Goal: Information Seeking & Learning: Understand process/instructions

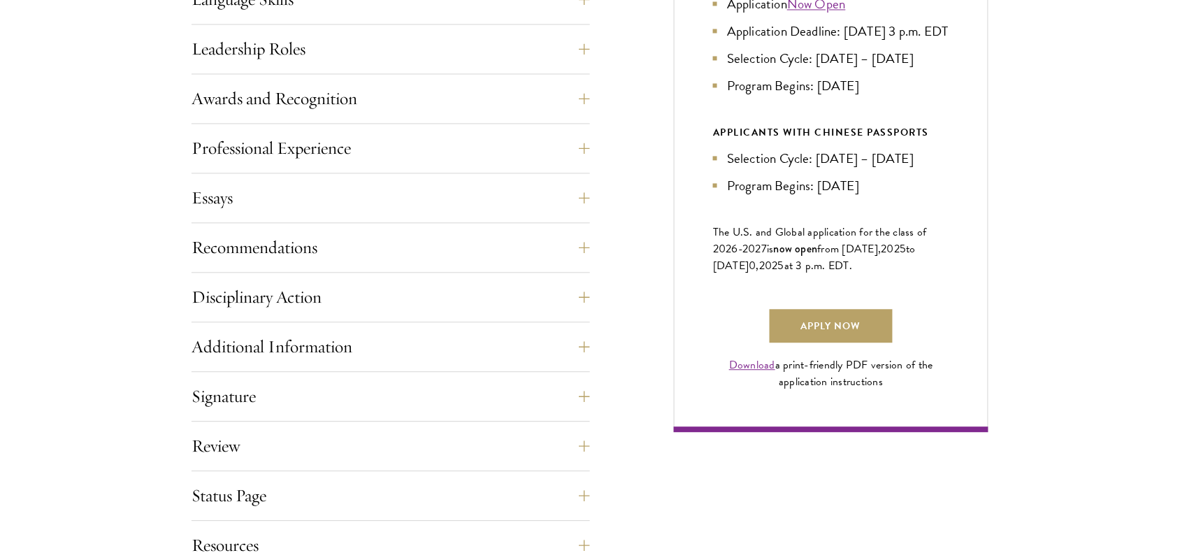
scroll to position [836, 0]
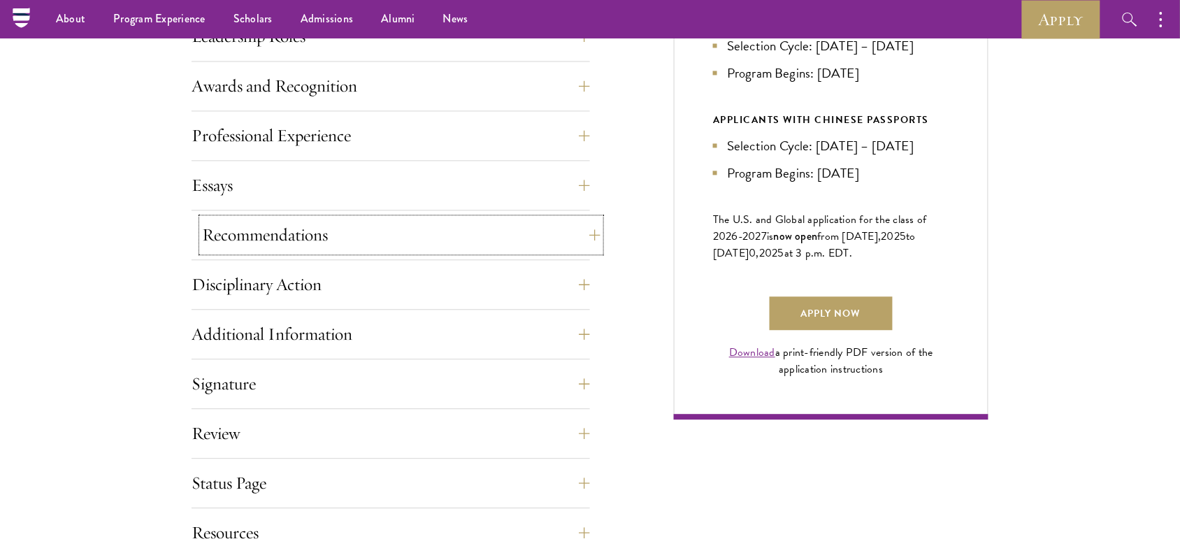
click at [542, 226] on button "Recommendations" at bounding box center [401, 235] width 398 height 34
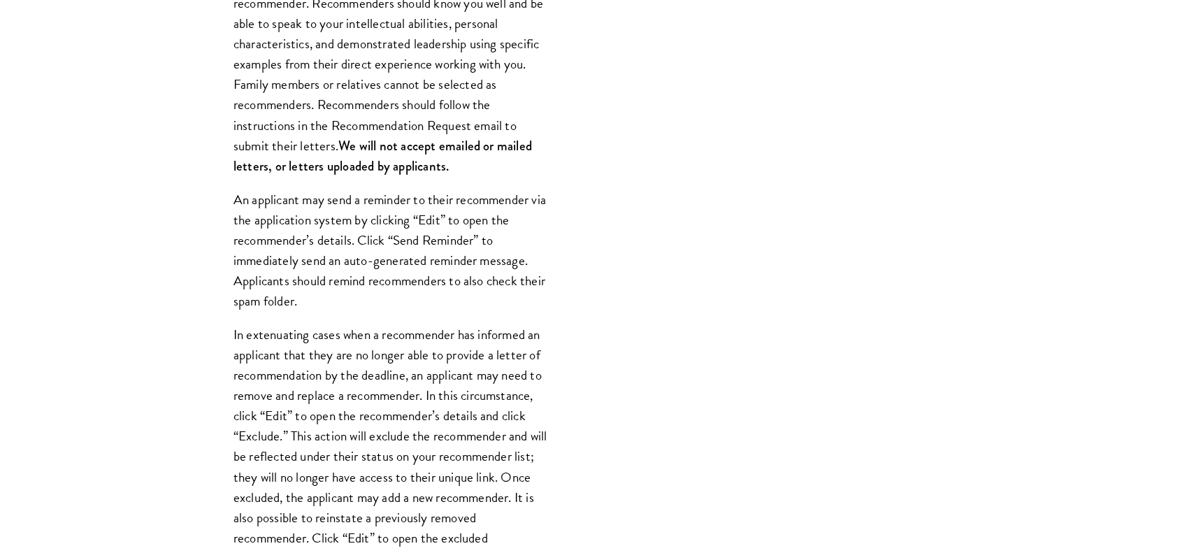
scroll to position [1272, 0]
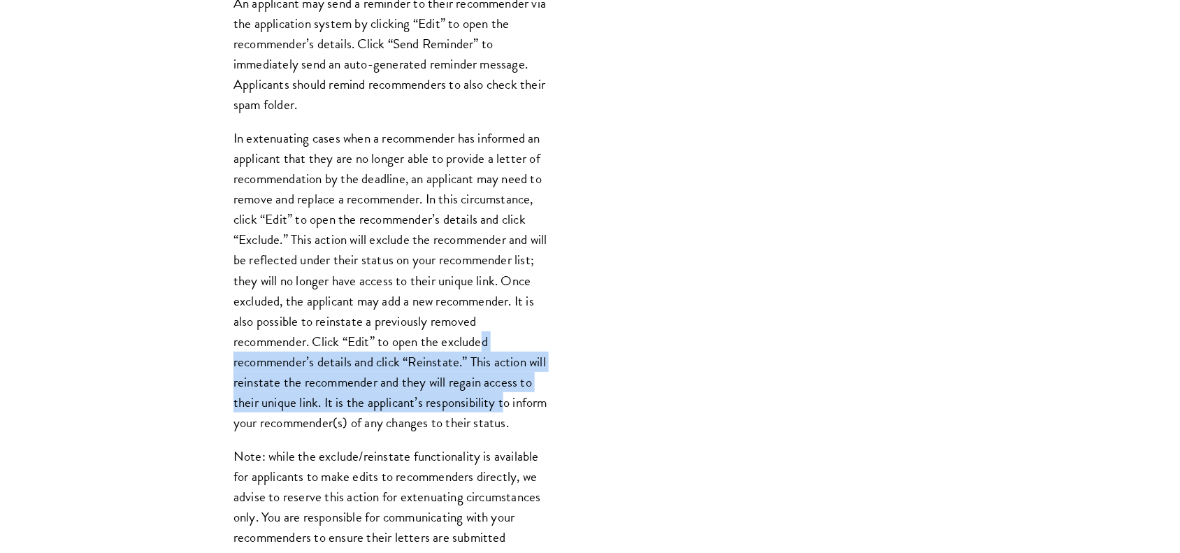
drag, startPoint x: 519, startPoint y: 396, endPoint x: 526, endPoint y: 358, distance: 38.4
click at [526, 358] on p "In extenuating cases when a recommender has informed an applicant that they are…" at bounding box center [390, 280] width 315 height 305
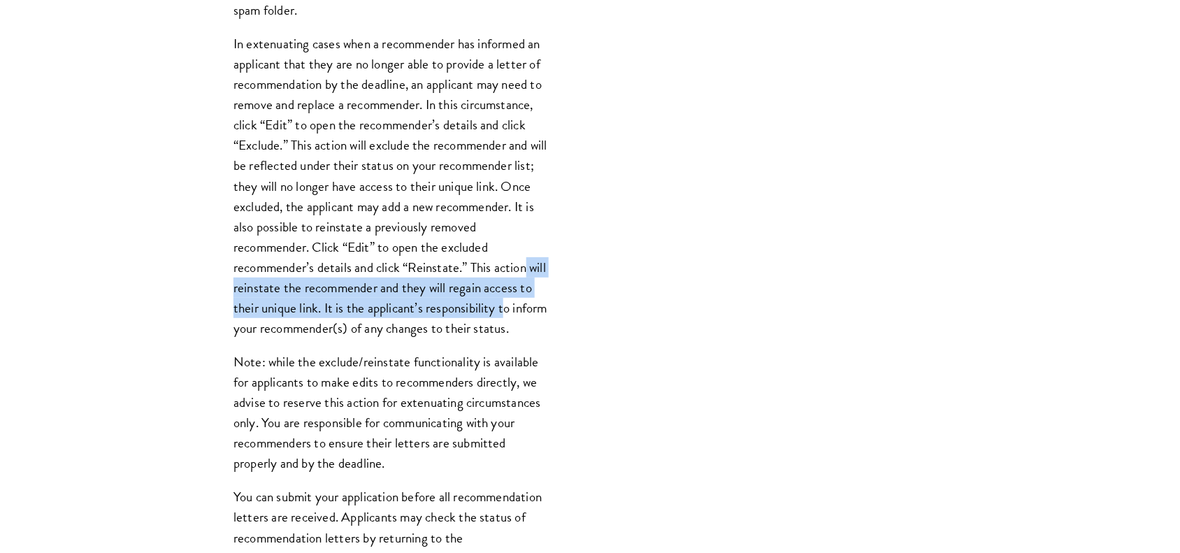
scroll to position [1567, 0]
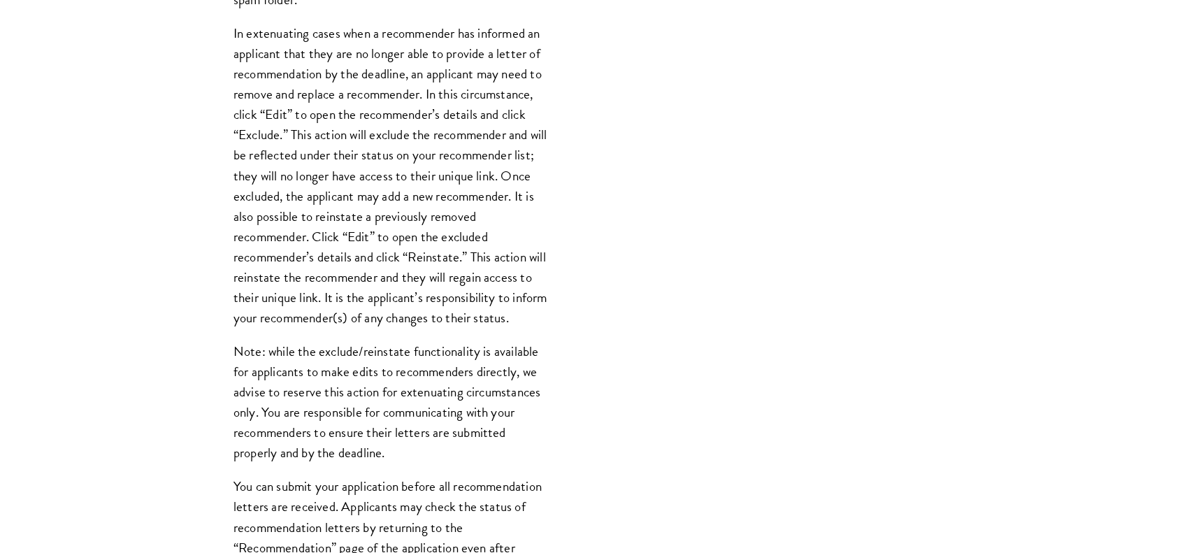
click at [526, 358] on div "Register three recommenders by providing their names, professional titles, and …" at bounding box center [391, 91] width 398 height 1125
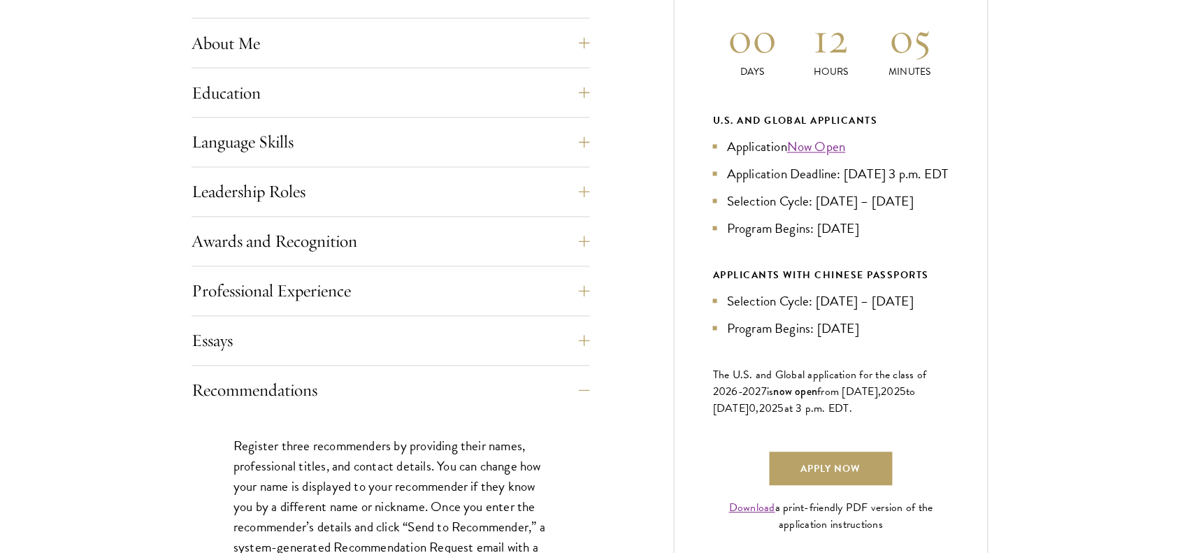
scroll to position [682, 0]
click at [439, 281] on button "Professional Experience" at bounding box center [401, 290] width 398 height 34
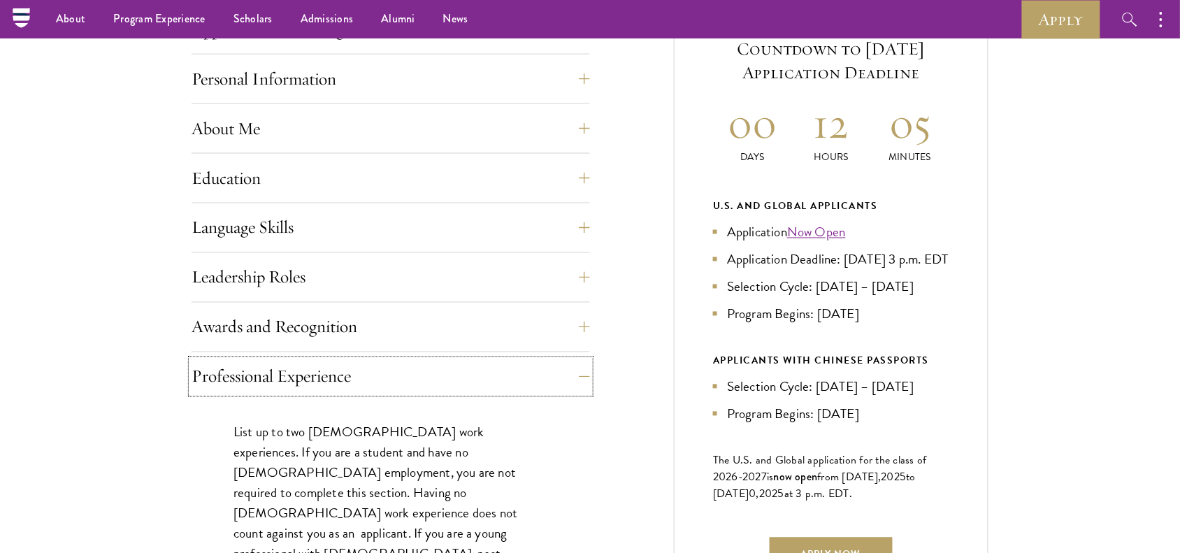
scroll to position [594, 0]
click at [347, 315] on button "Awards and Recognition" at bounding box center [401, 328] width 398 height 34
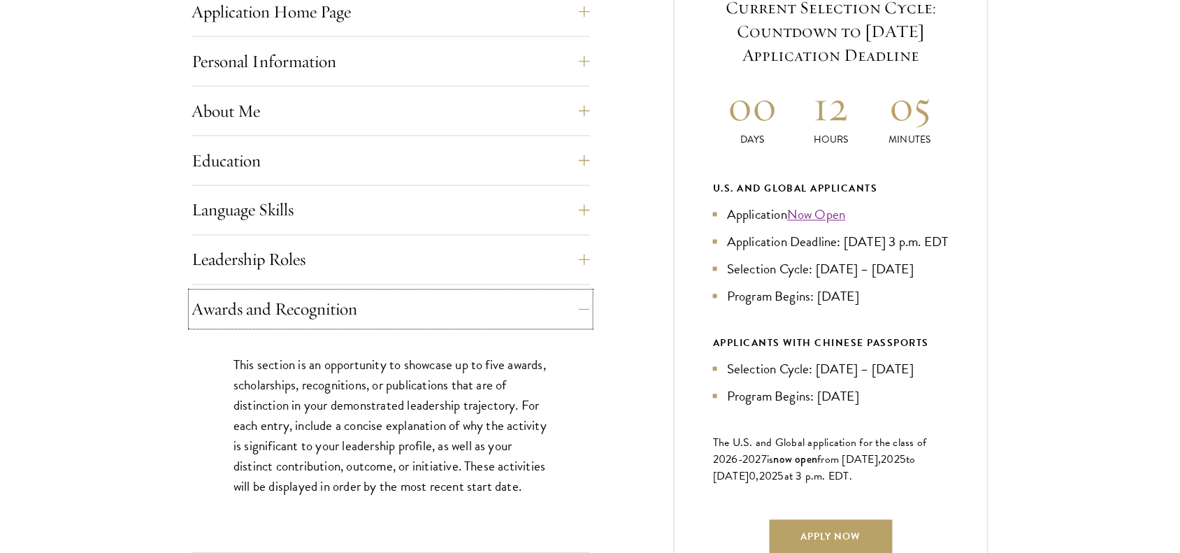
scroll to position [614, 0]
click at [362, 266] on button "Leadership Roles" at bounding box center [401, 259] width 398 height 34
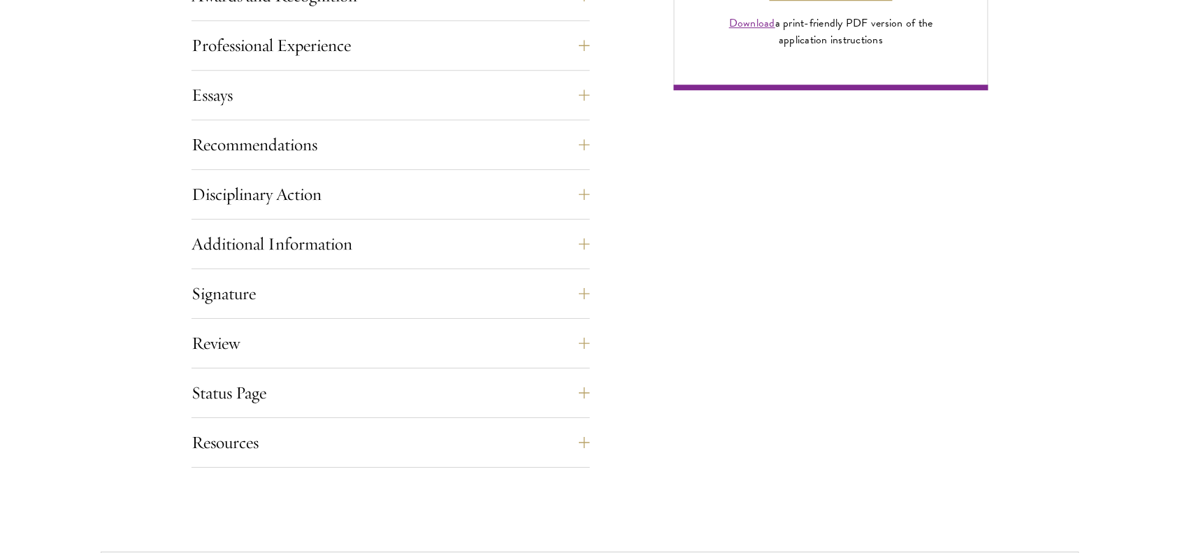
scroll to position [1165, 0]
click at [361, 233] on button "Additional Information" at bounding box center [401, 245] width 398 height 34
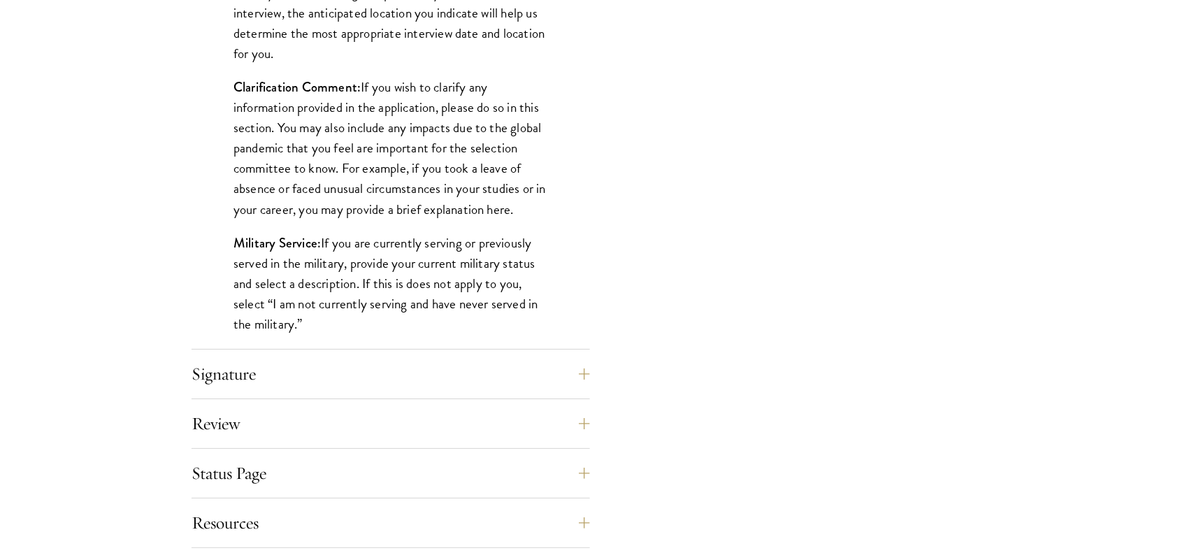
scroll to position [1306, 0]
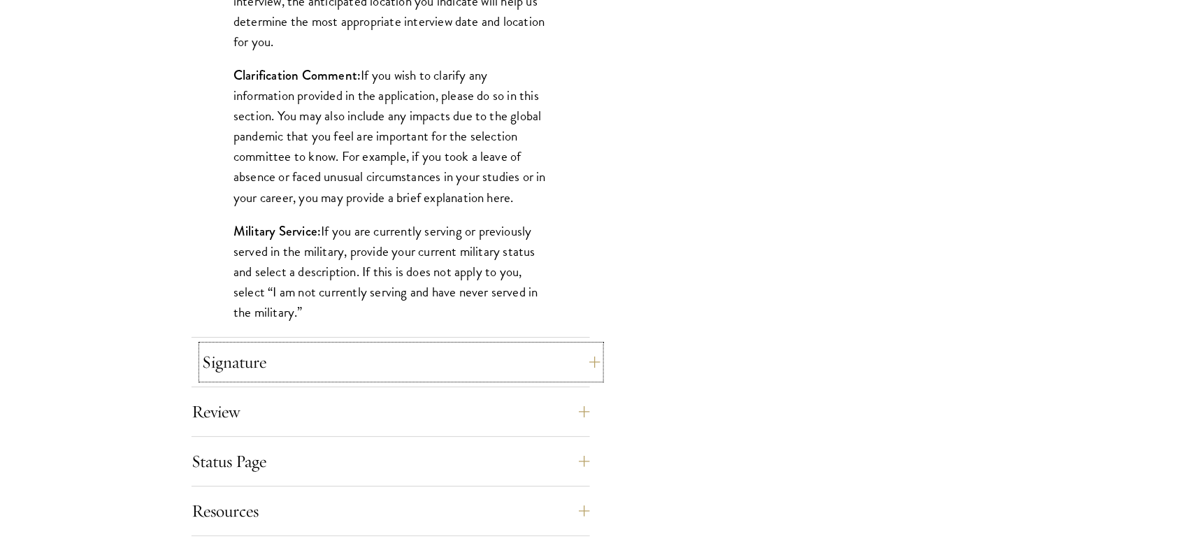
click at [324, 361] on button "Signature" at bounding box center [401, 362] width 398 height 34
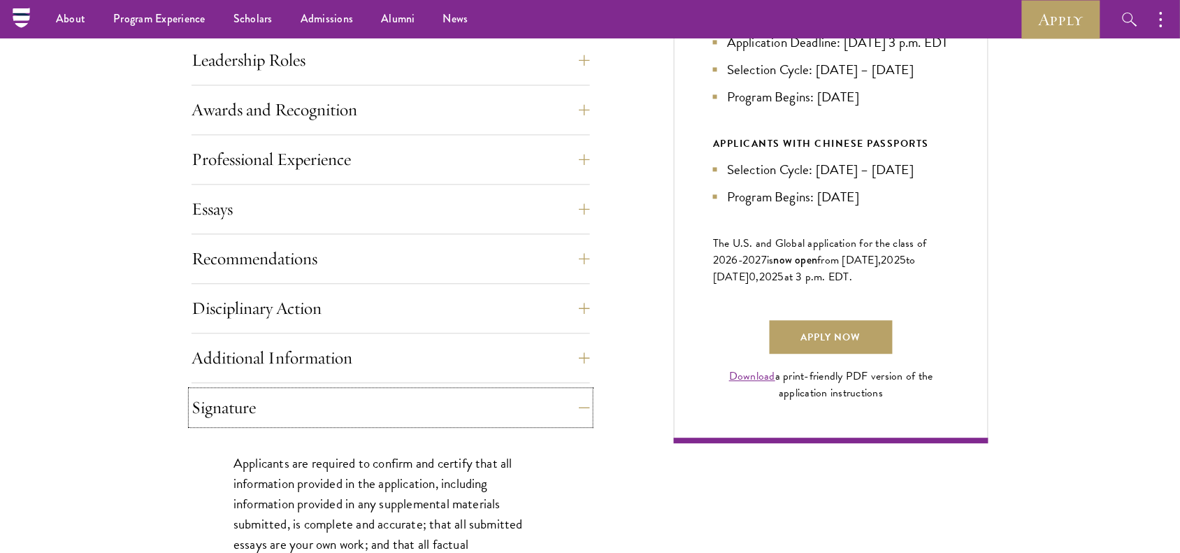
scroll to position [802, 0]
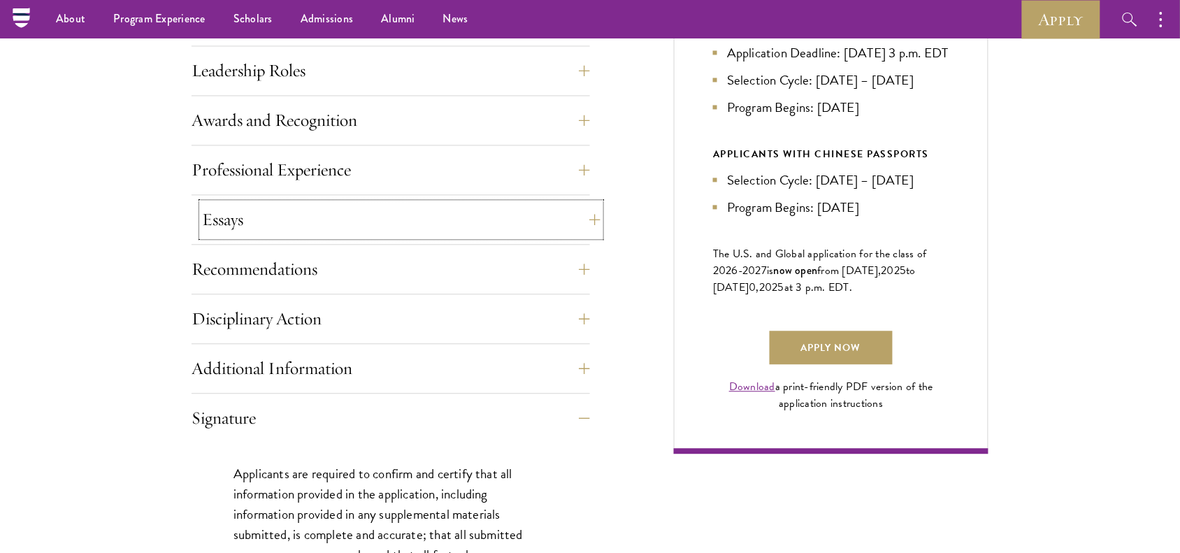
click at [486, 210] on button "Essays" at bounding box center [401, 220] width 398 height 34
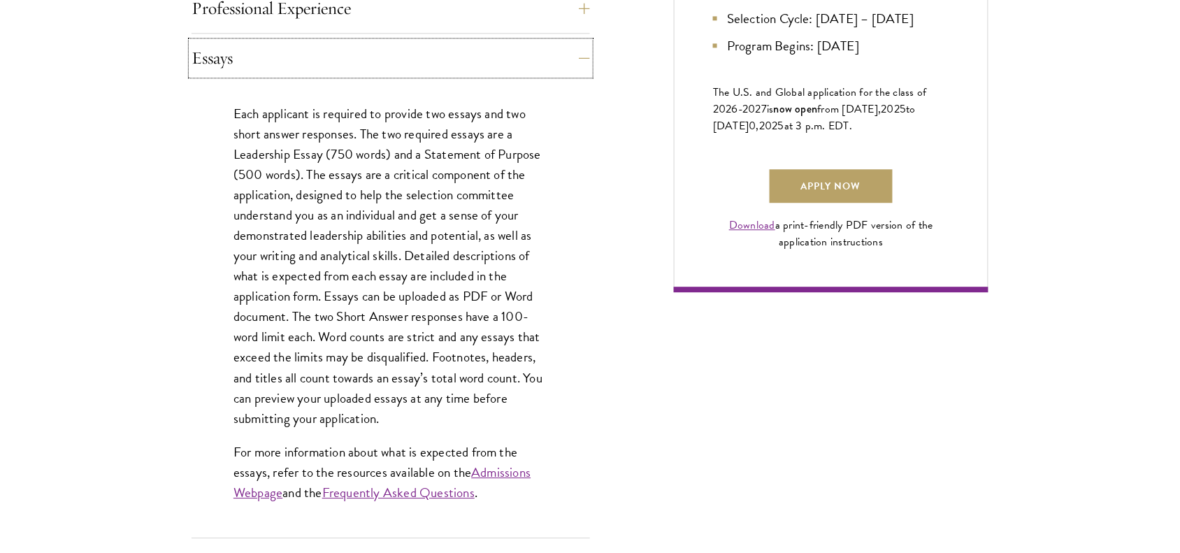
scroll to position [969, 0]
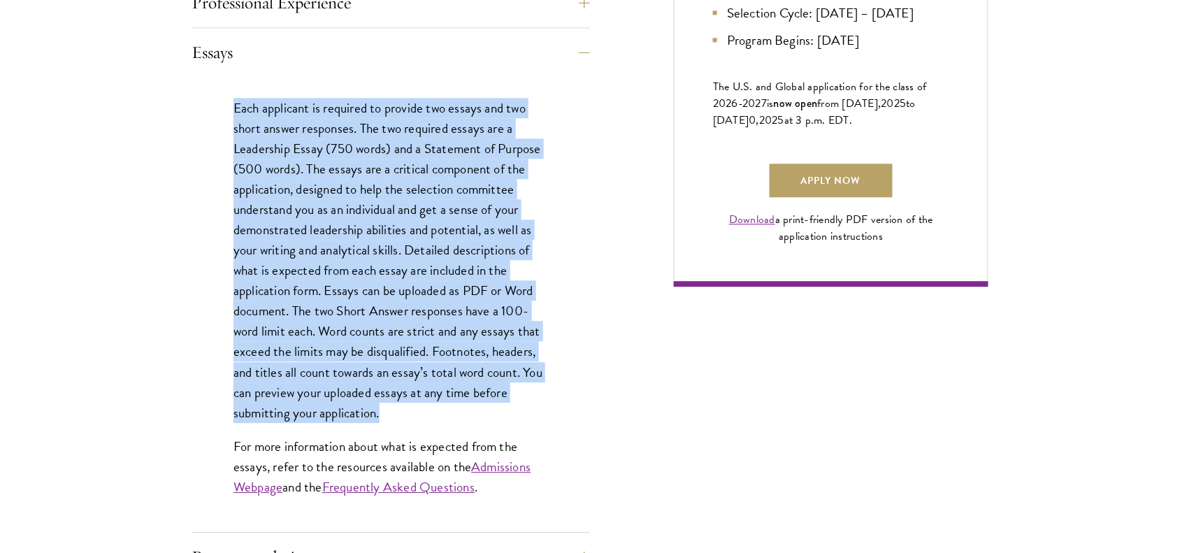
drag, startPoint x: 226, startPoint y: 99, endPoint x: 498, endPoint y: 405, distance: 410.5
click at [498, 405] on div "Each applicant is required to provide two essays and two short answer responses…" at bounding box center [391, 304] width 398 height 455
click at [374, 309] on p "Each applicant is required to provide two essays and two short answer responses…" at bounding box center [390, 260] width 315 height 325
drag, startPoint x: 222, startPoint y: 92, endPoint x: 512, endPoint y: 412, distance: 432.5
click at [512, 412] on div "Each applicant is required to provide two essays and two short answer responses…" at bounding box center [391, 304] width 398 height 455
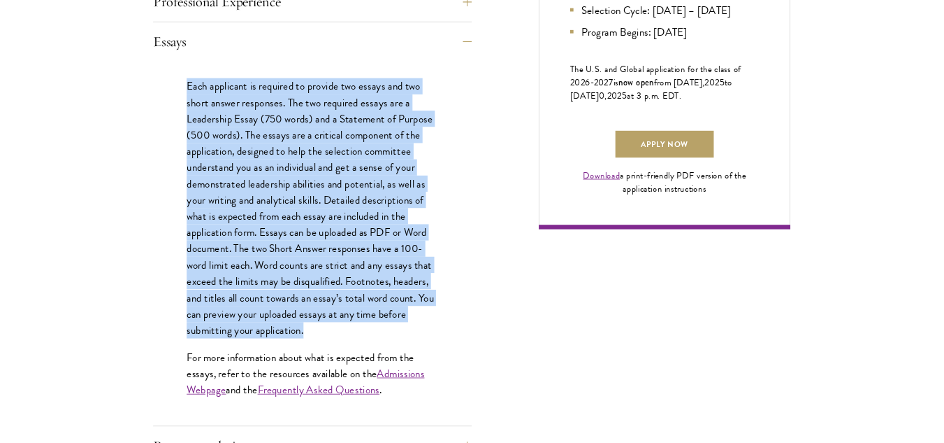
scroll to position [970, 0]
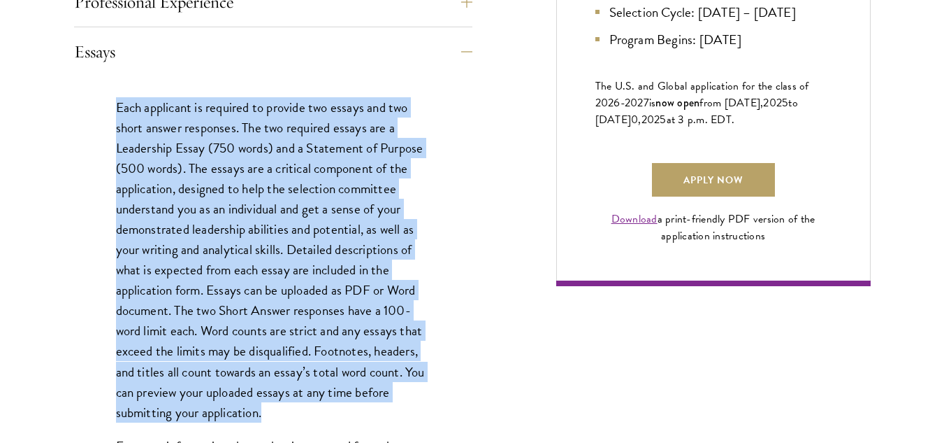
copy p "Each applicant is required to provide two essays and two short answer responses…"
